Goal: Task Accomplishment & Management: Use online tool/utility

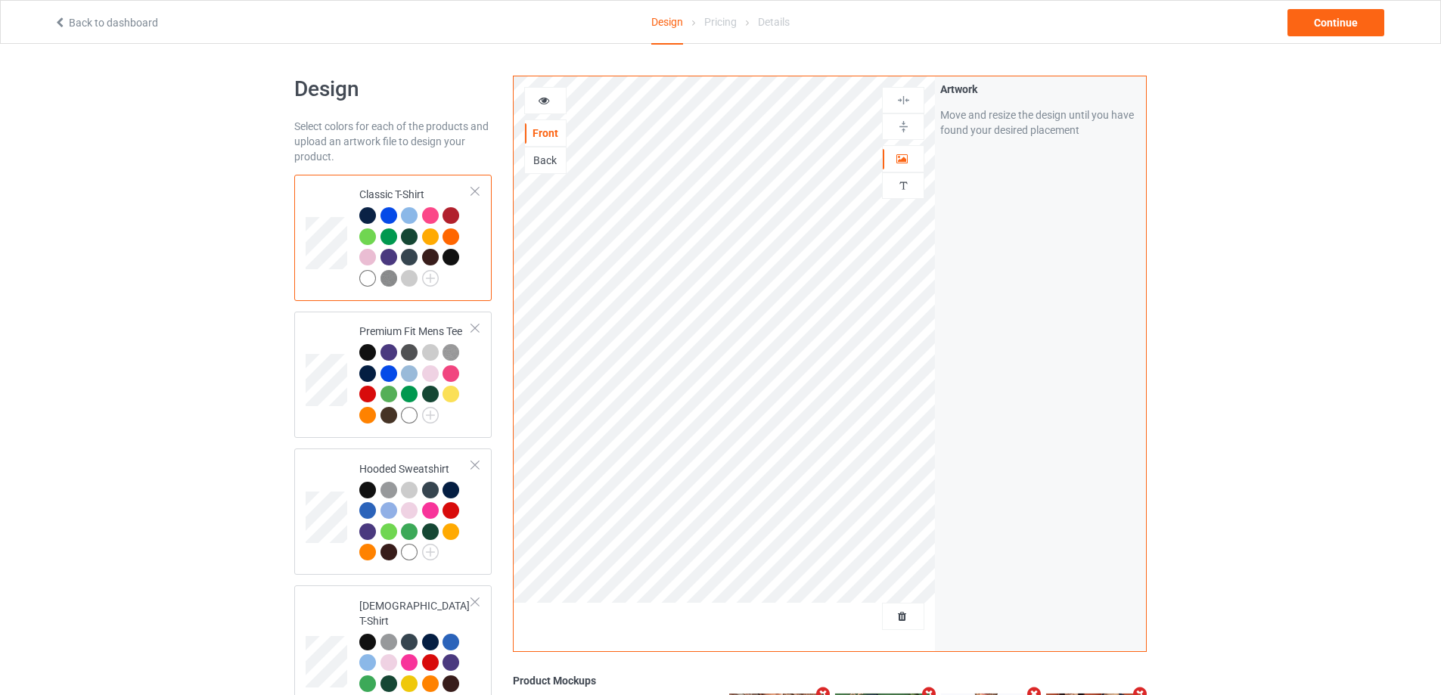
click at [894, 609] on div at bounding box center [903, 616] width 41 height 15
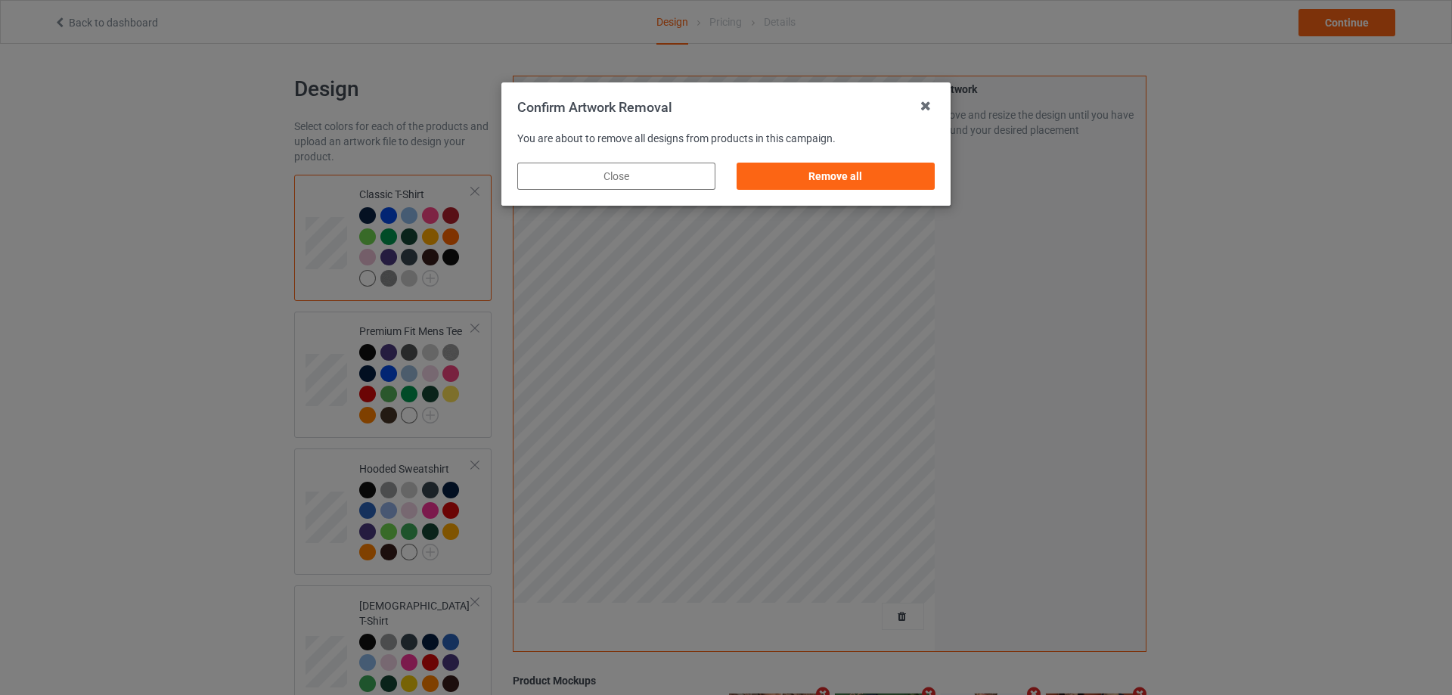
drag, startPoint x: 890, startPoint y: 175, endPoint x: 917, endPoint y: 185, distance: 28.7
click at [890, 178] on div "Remove all" at bounding box center [836, 176] width 198 height 27
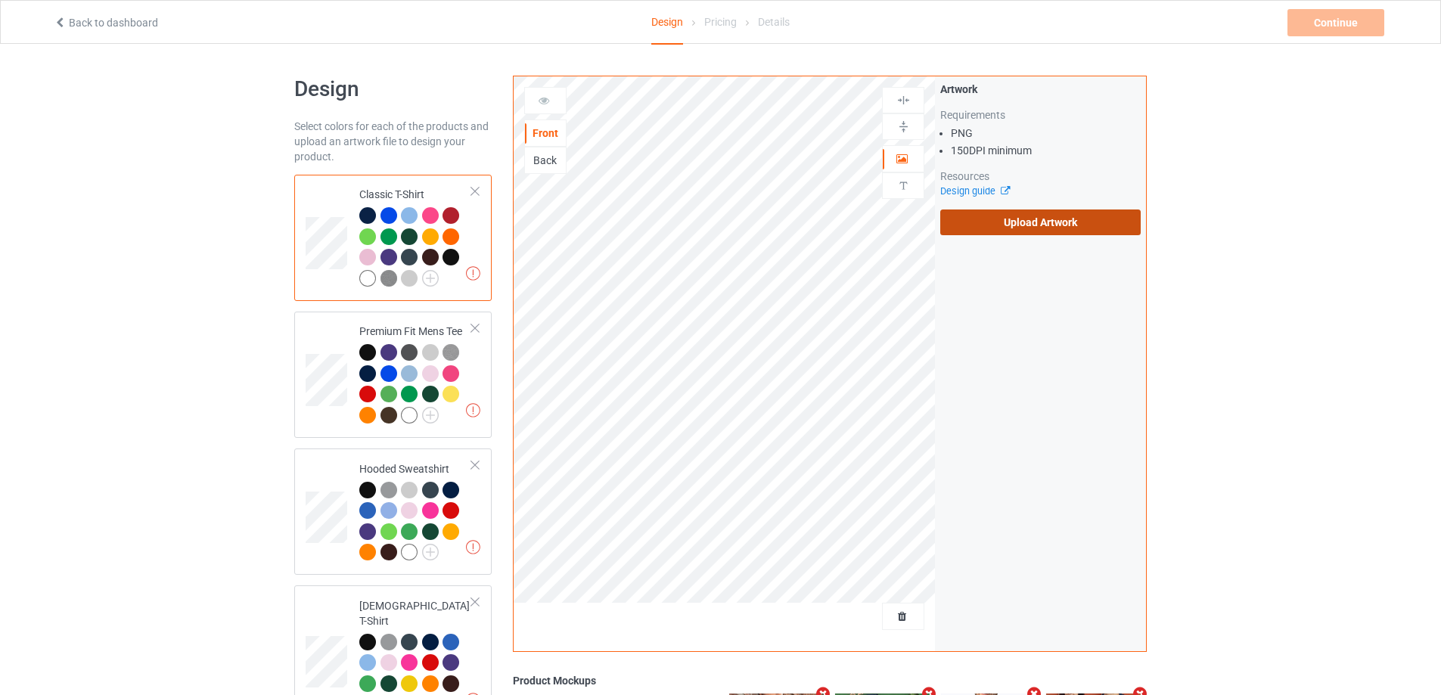
click at [1086, 225] on label "Upload Artwork" at bounding box center [1040, 223] width 200 height 26
click at [0, 0] on input "Upload Artwork" at bounding box center [0, 0] width 0 height 0
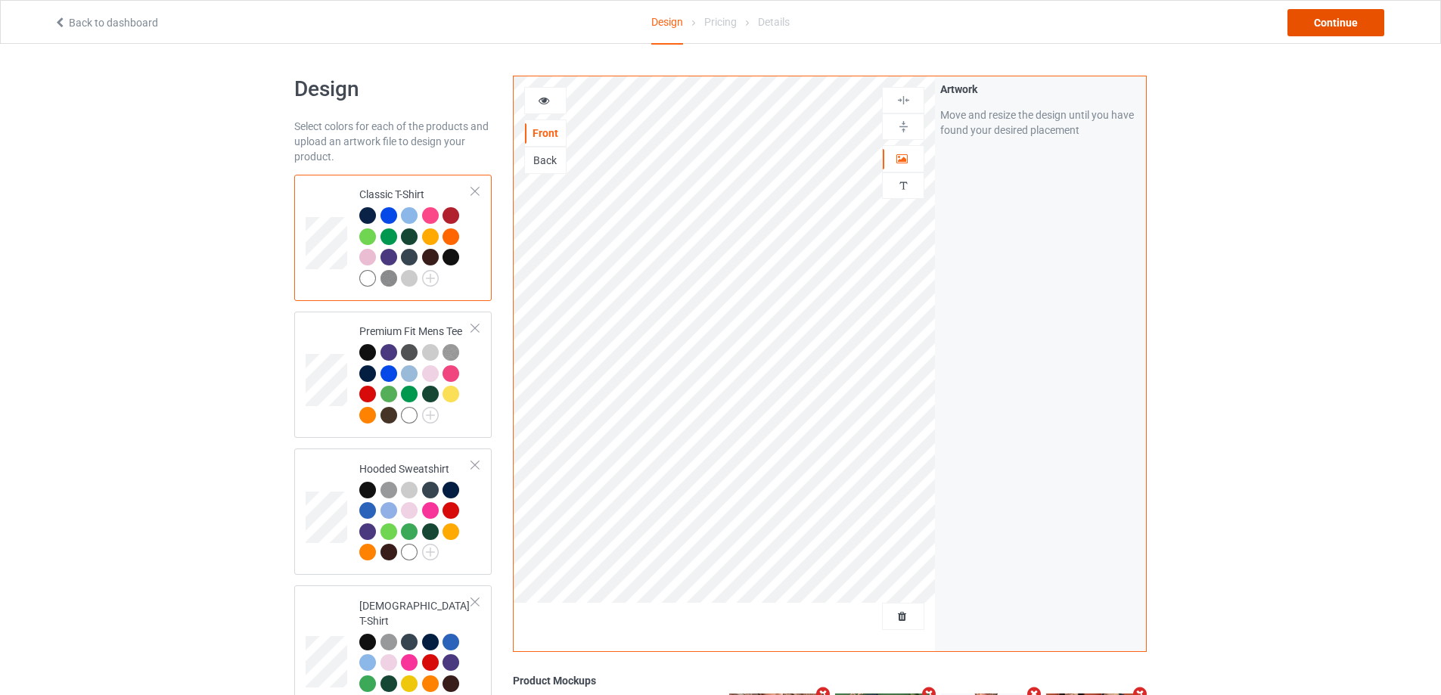
click at [1336, 14] on div "Continue" at bounding box center [1335, 22] width 97 height 27
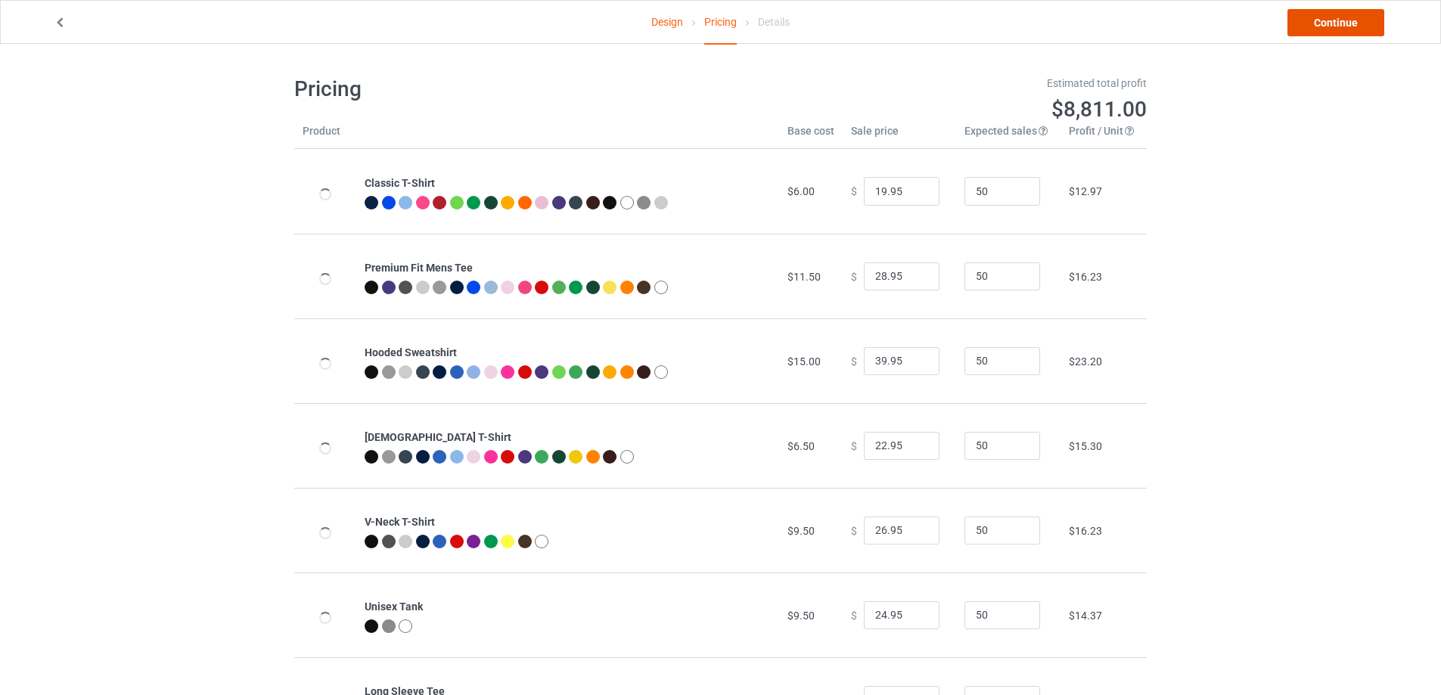
click at [1351, 16] on link "Continue" at bounding box center [1335, 22] width 97 height 27
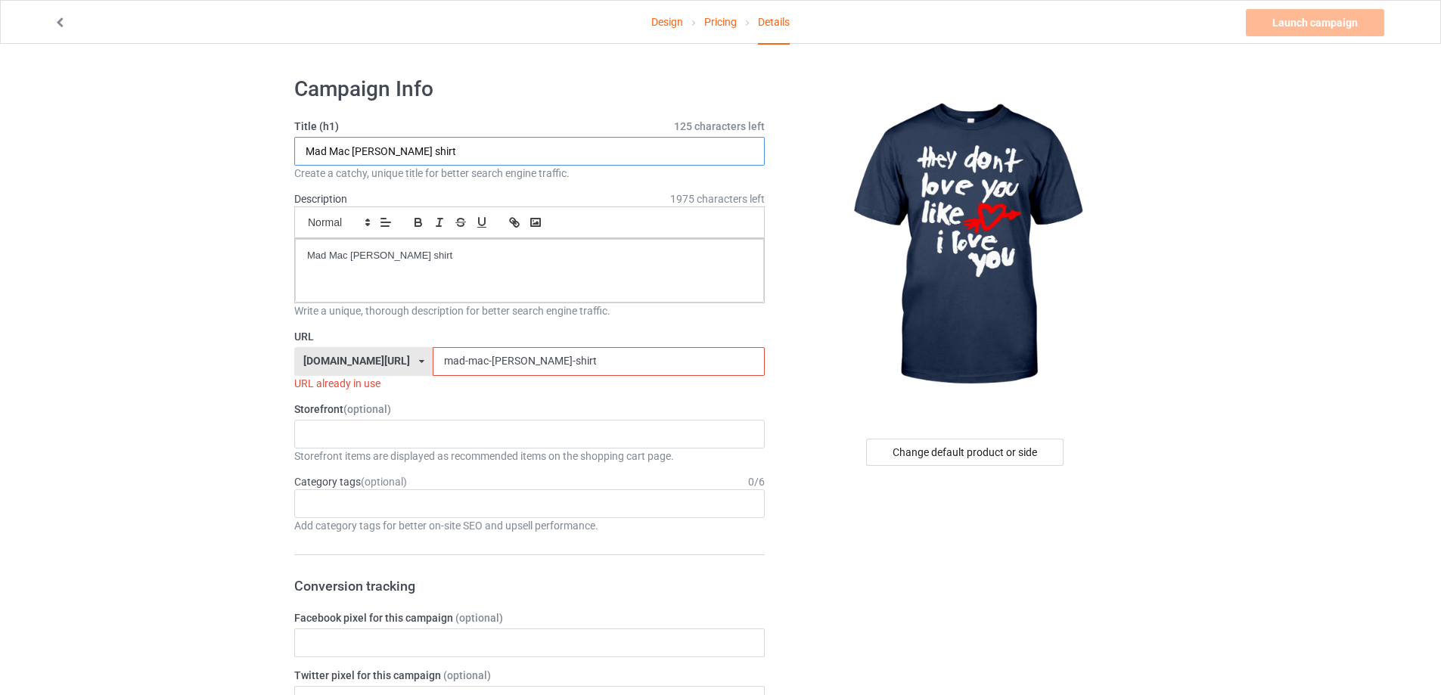
paste input "they don’t love you like i love you"
type input "they don’t love you like i love you shirt"
drag, startPoint x: 595, startPoint y: 374, endPoint x: 309, endPoint y: 359, distance: 287.1
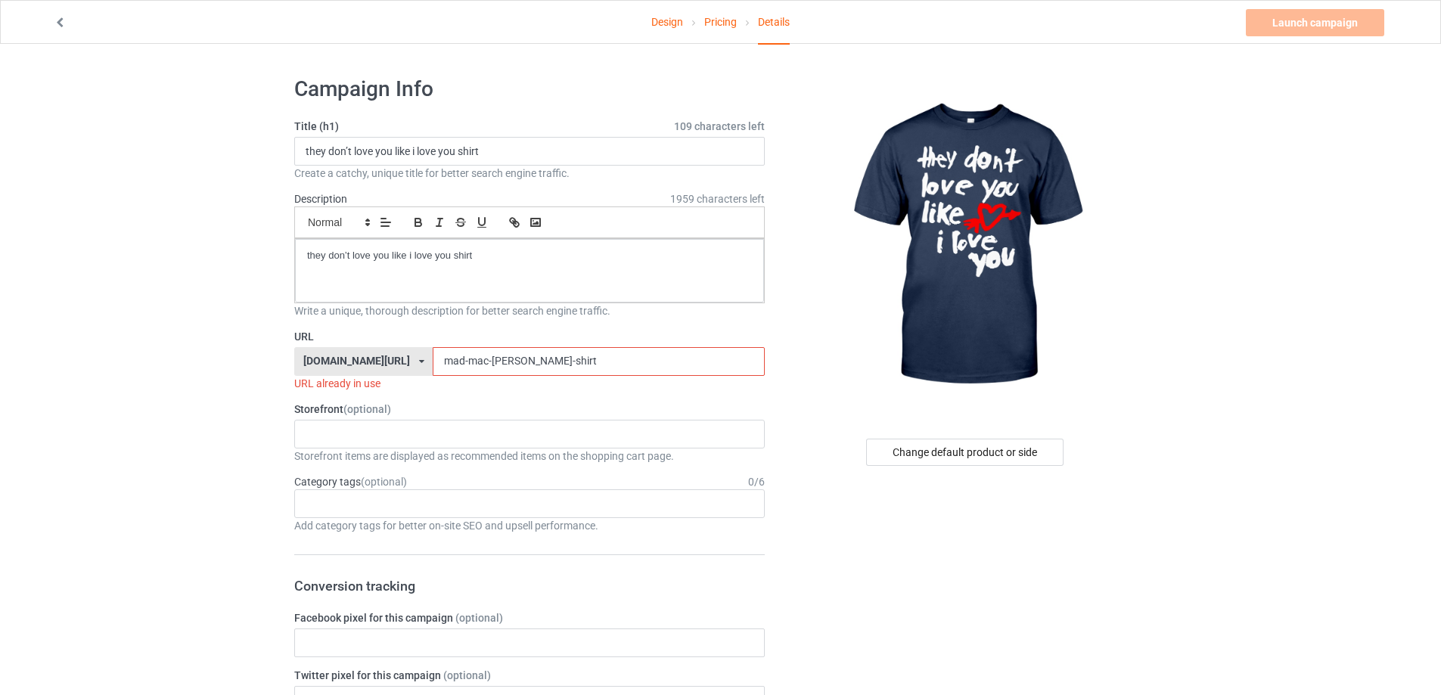
paste input "they-dont-love-you-like-i-love-you"
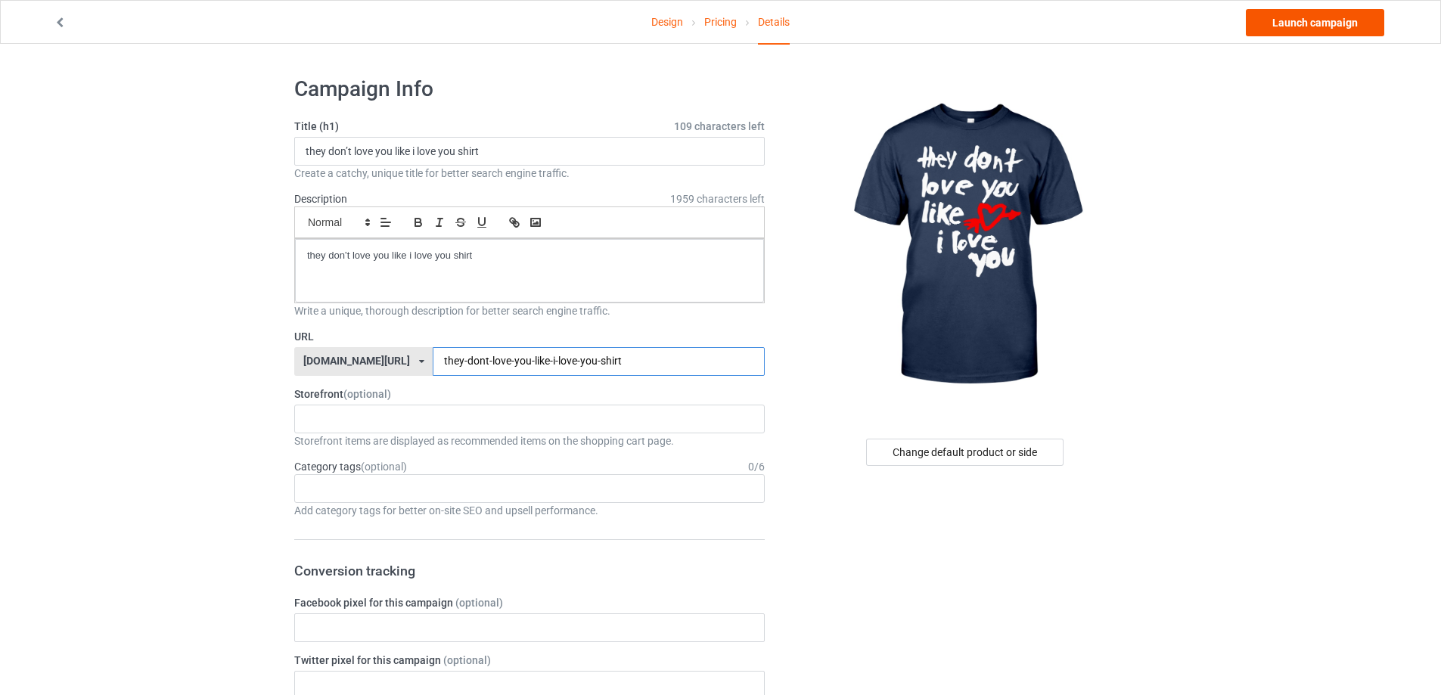
type input "they-dont-love-you-like-i-love-you-shirt"
click at [1315, 30] on link "Launch campaign" at bounding box center [1315, 22] width 138 height 27
